Goal: Task Accomplishment & Management: Manage account settings

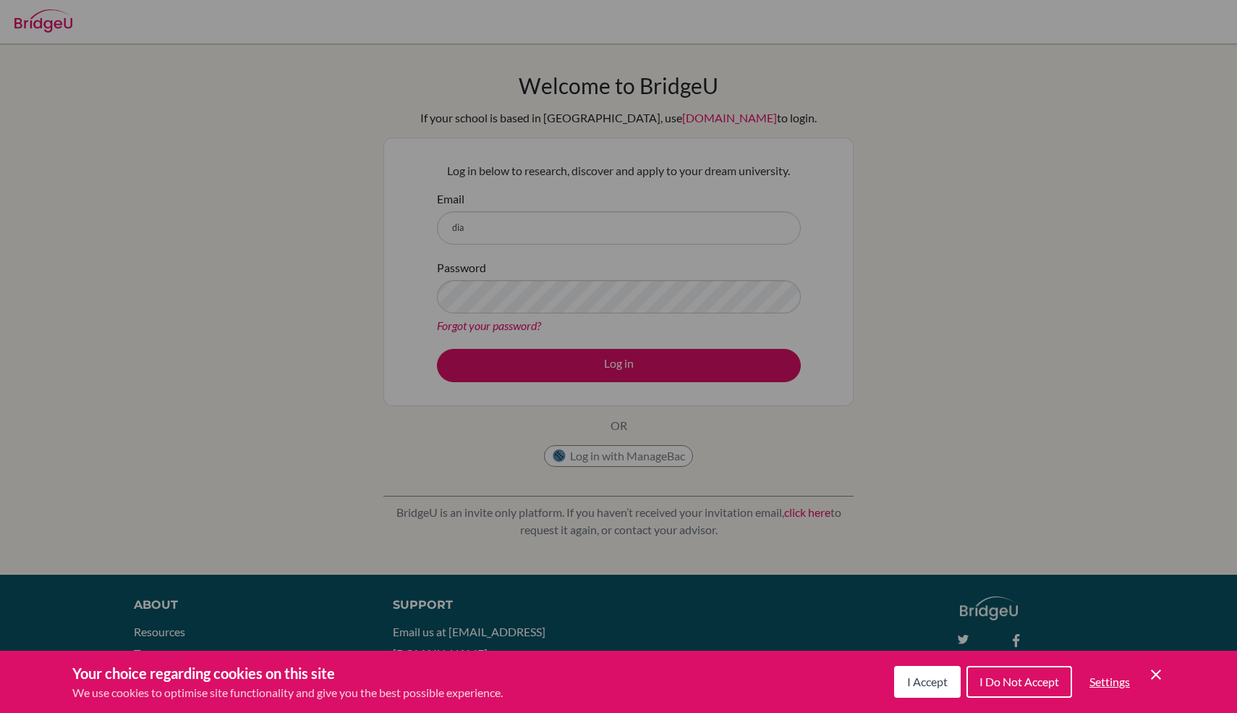
click at [920, 690] on button "I Accept" at bounding box center [927, 682] width 67 height 32
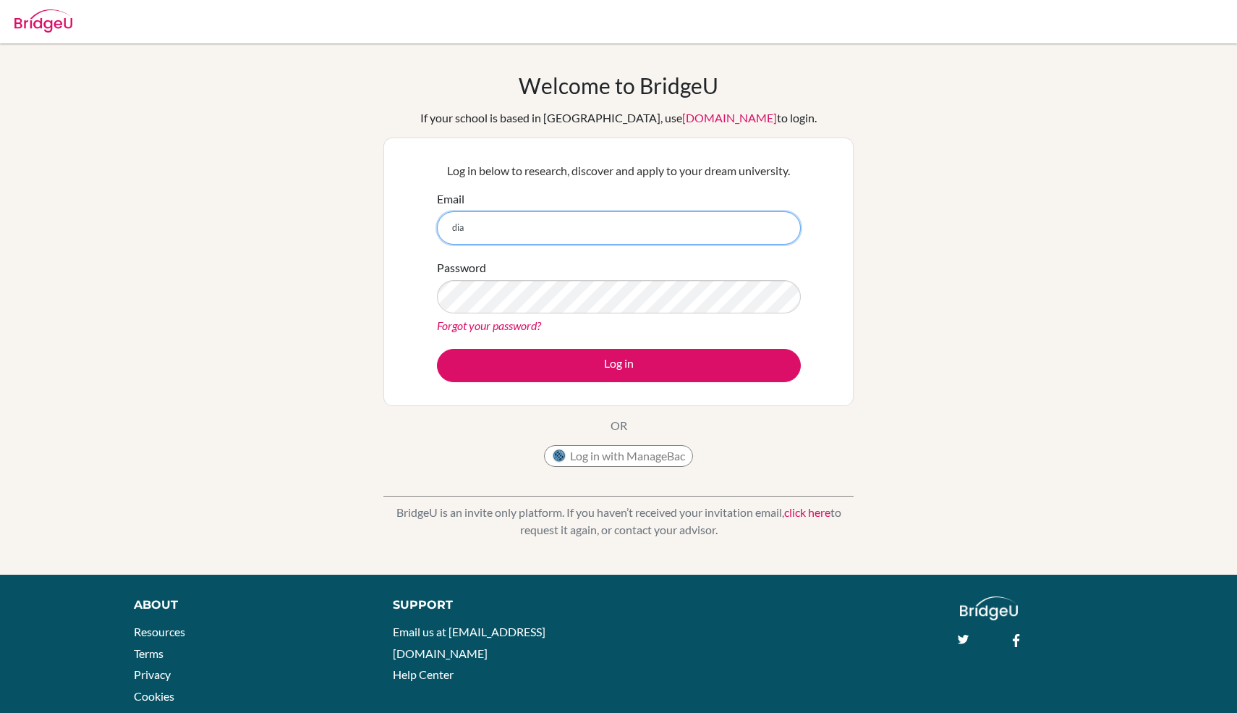
click at [468, 226] on input "dia" at bounding box center [619, 227] width 364 height 33
type input "[EMAIL_ADDRESS][DOMAIN_NAME]"
click at [472, 326] on link "Forgot your password?" at bounding box center [489, 325] width 104 height 14
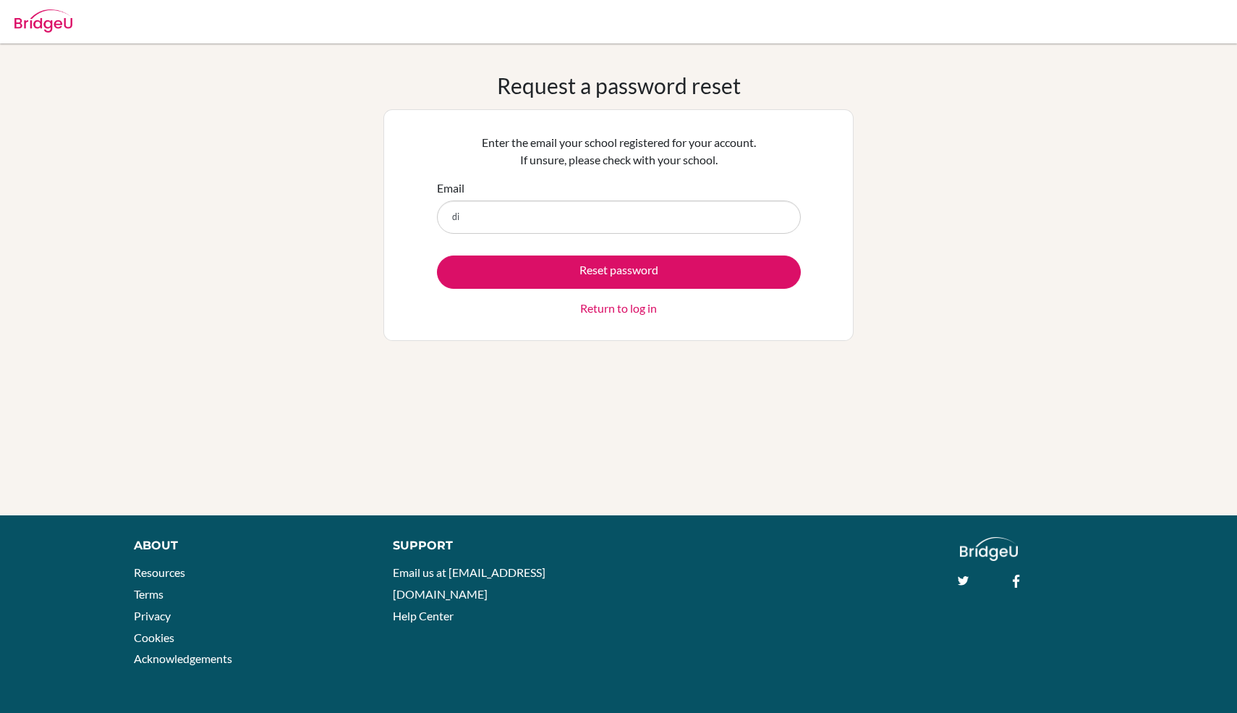
type input "d"
click at [569, 216] on input "Email" at bounding box center [619, 216] width 364 height 33
click at [559, 216] on input "Email" at bounding box center [619, 216] width 364 height 33
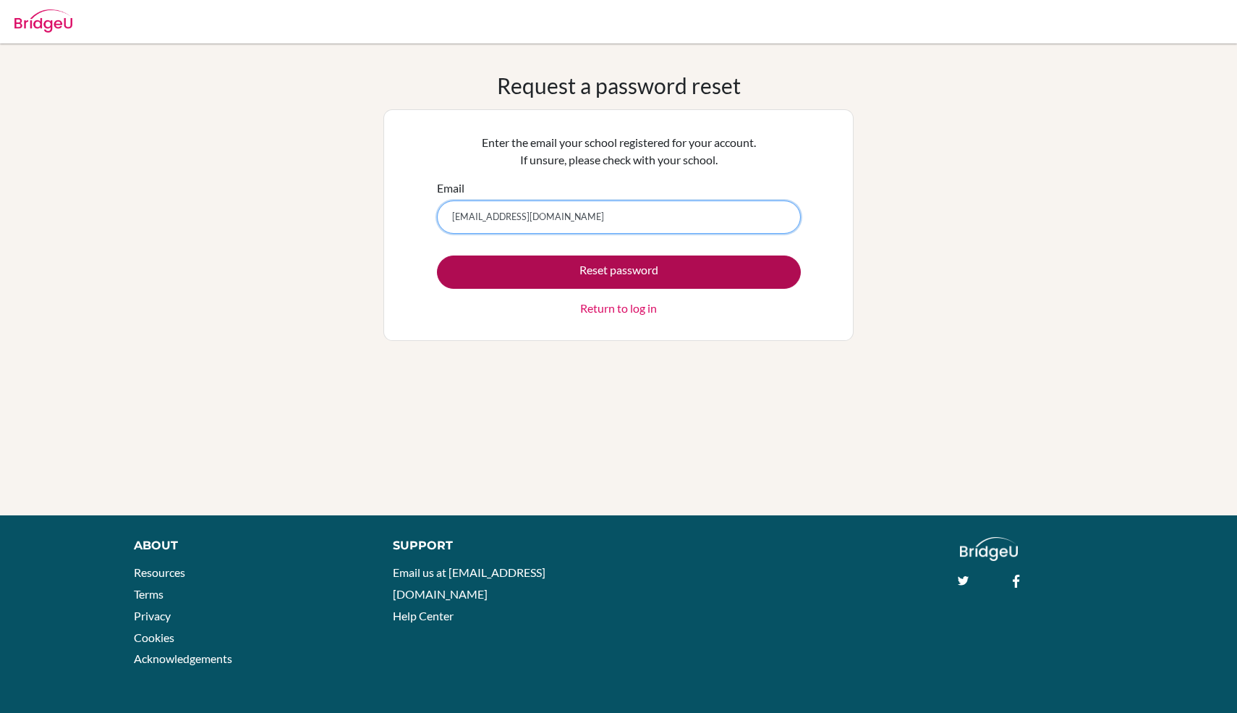
type input "[EMAIL_ADDRESS][DOMAIN_NAME]"
click at [556, 274] on button "Reset password" at bounding box center [619, 271] width 364 height 33
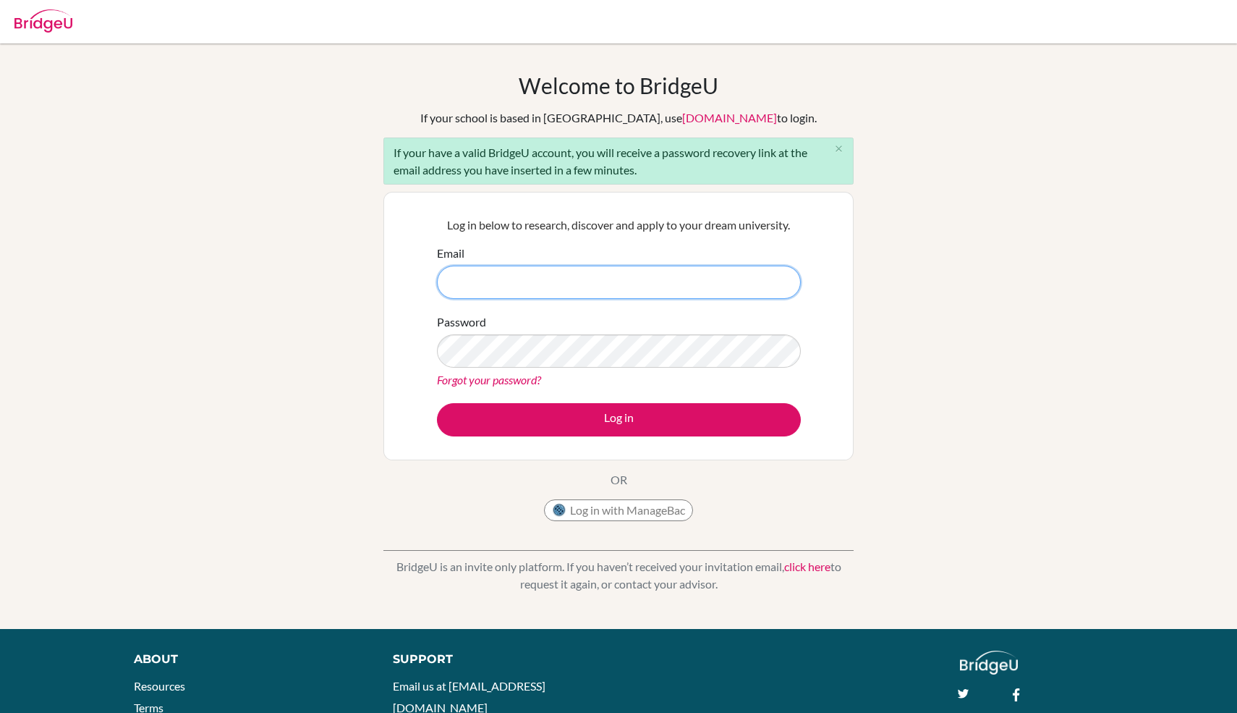
type input "D"
type input "[EMAIL_ADDRESS][DOMAIN_NAME]"
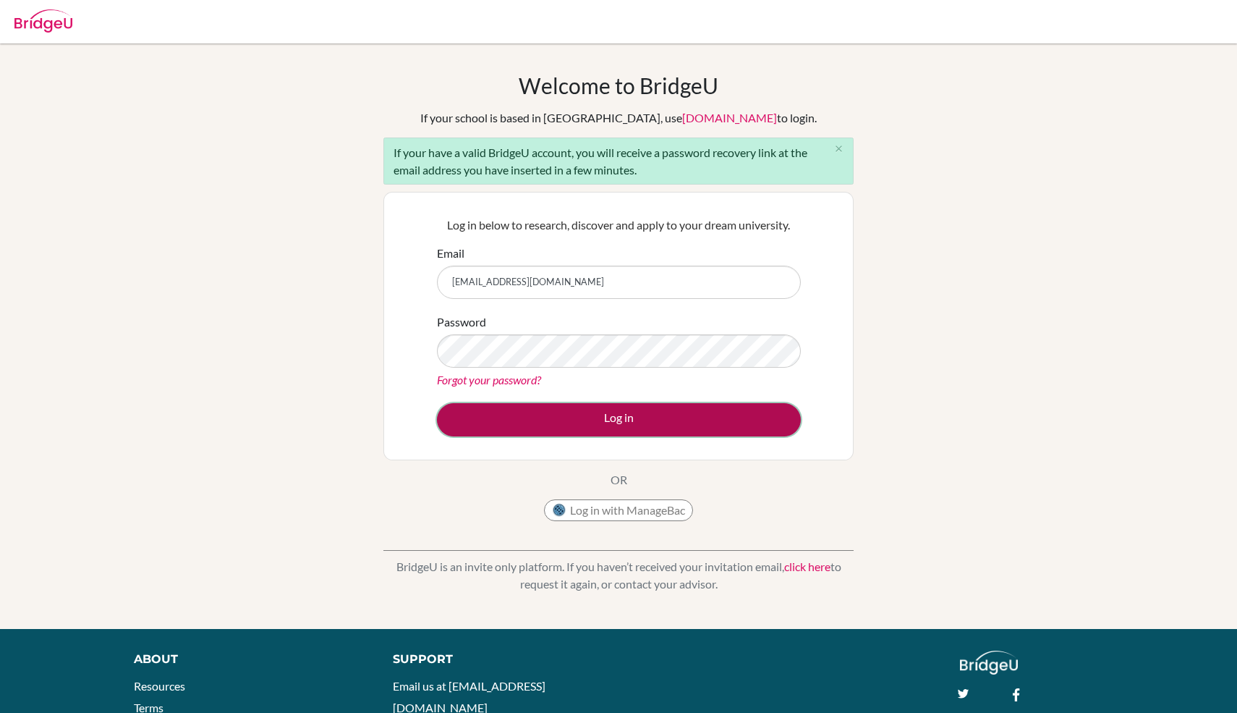
click at [590, 425] on button "Log in" at bounding box center [619, 419] width 364 height 33
